Goal: Transaction & Acquisition: Purchase product/service

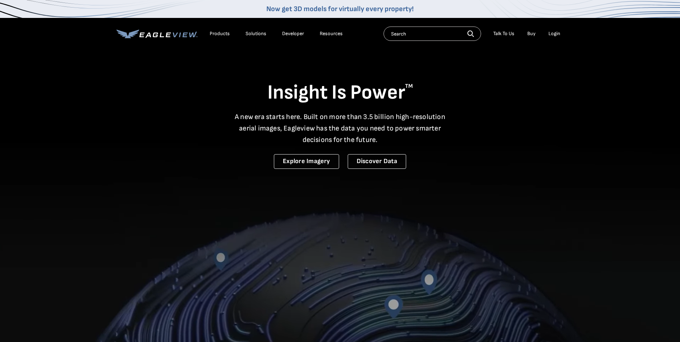
click at [553, 34] on div "Login" at bounding box center [555, 33] width 12 height 6
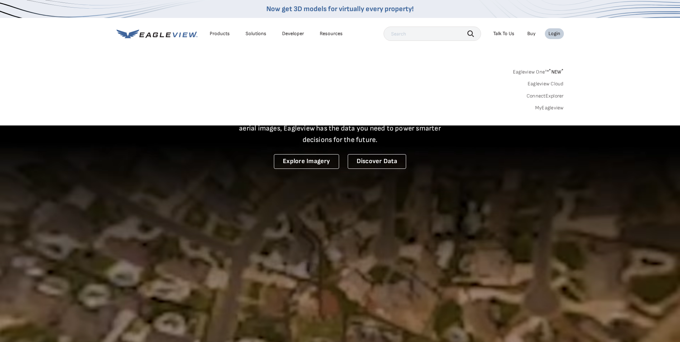
click at [546, 107] on link "MyEagleview" at bounding box center [549, 108] width 29 height 6
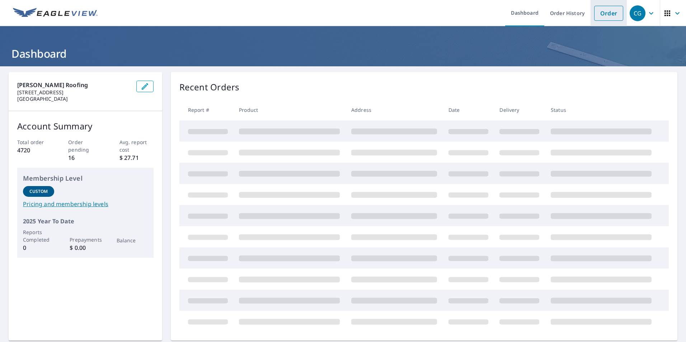
click at [607, 13] on link "Order" at bounding box center [608, 13] width 29 height 15
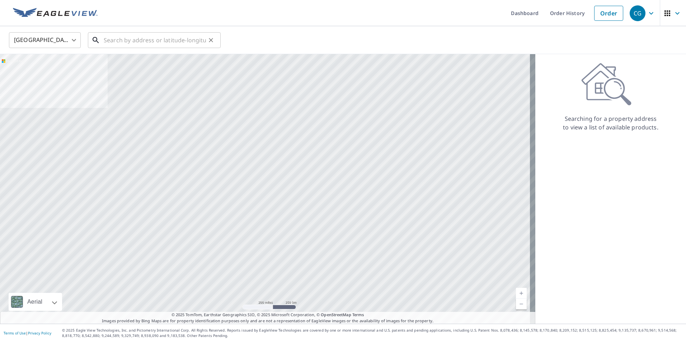
click at [117, 36] on input "text" at bounding box center [155, 40] width 102 height 20
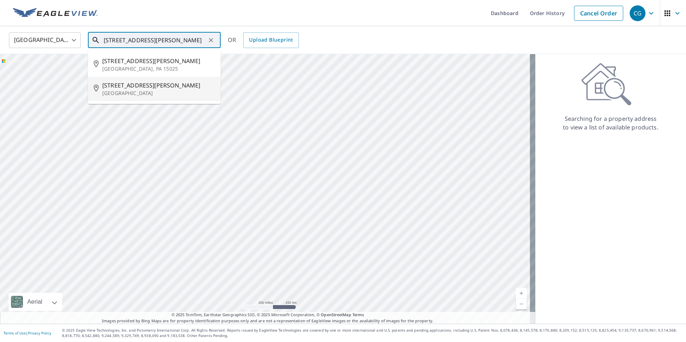
click at [146, 92] on p "West Mifflin, PA 15122" at bounding box center [158, 93] width 113 height 7
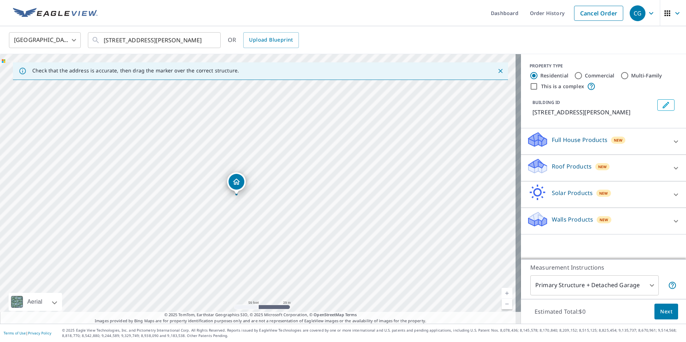
click at [303, 242] on div "448 N Lewis Run Rd West Mifflin, PA 15122" at bounding box center [260, 189] width 521 height 270
click at [113, 41] on input "448 N Lewis Run Rd West Mifflin, PA 15122" at bounding box center [155, 40] width 102 height 20
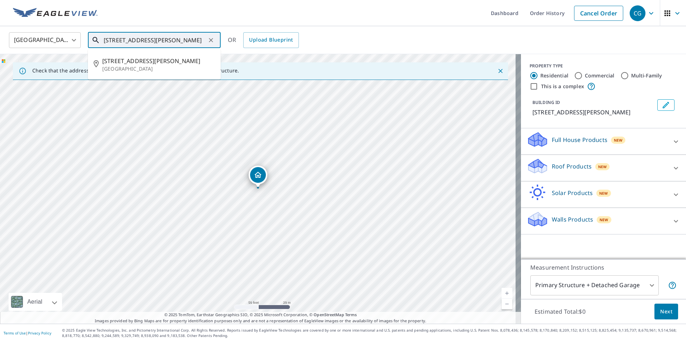
type input "434 N Lewis Run Rd West Mifflin, PA 15122"
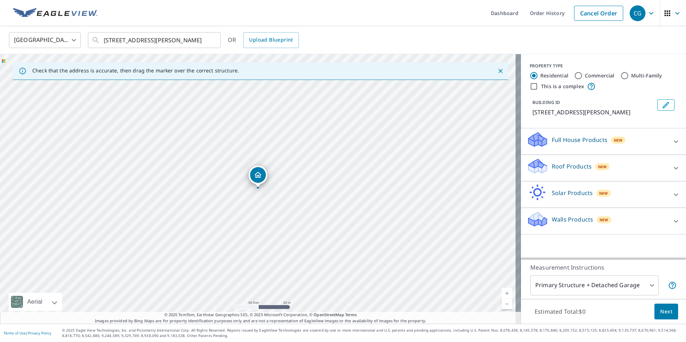
click at [560, 170] on p "Roof Products" at bounding box center [572, 166] width 40 height 9
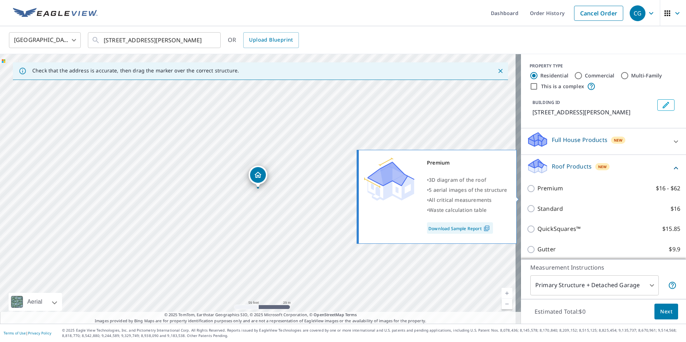
click at [552, 193] on p "Premium" at bounding box center [549, 188] width 25 height 9
click at [537, 193] on input "Premium $16 - $62" at bounding box center [531, 188] width 11 height 9
checkbox input "true"
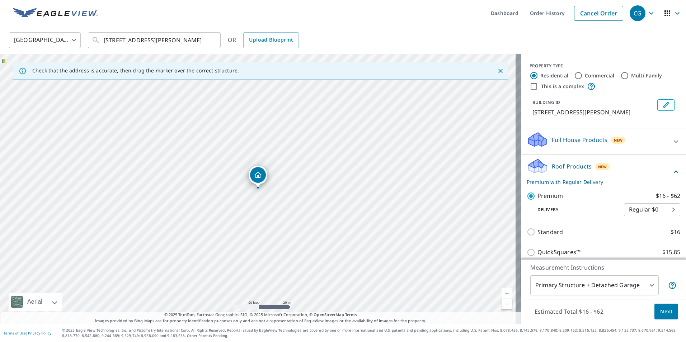
click at [579, 286] on body "CG CG Dashboard Order History Cancel Order CG United States US ​ 434 N Lewis Ru…" at bounding box center [343, 171] width 686 height 342
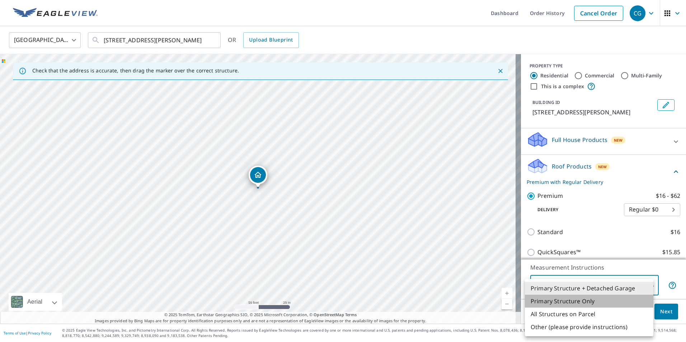
click at [578, 300] on li "Primary Structure Only" at bounding box center [589, 301] width 128 height 13
type input "2"
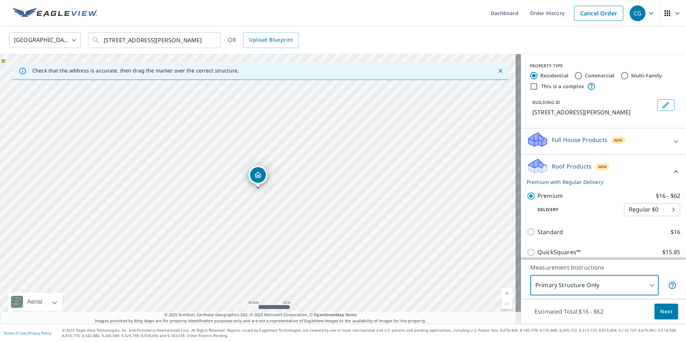
click at [661, 313] on span "Next" at bounding box center [666, 311] width 12 height 9
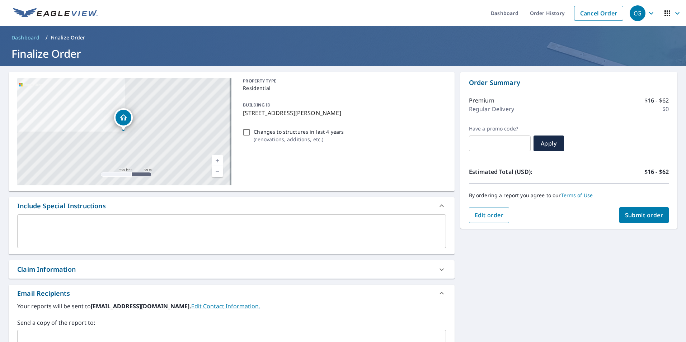
click at [625, 216] on span "Submit order" at bounding box center [644, 215] width 38 height 8
checkbox input "true"
